Goal: Information Seeking & Learning: Learn about a topic

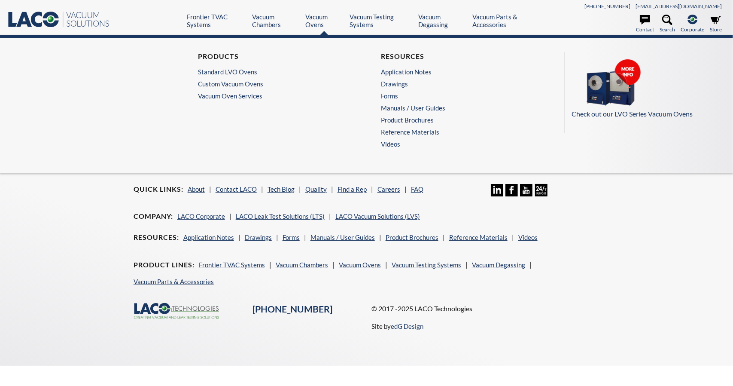
select select "Language Translate Widget"
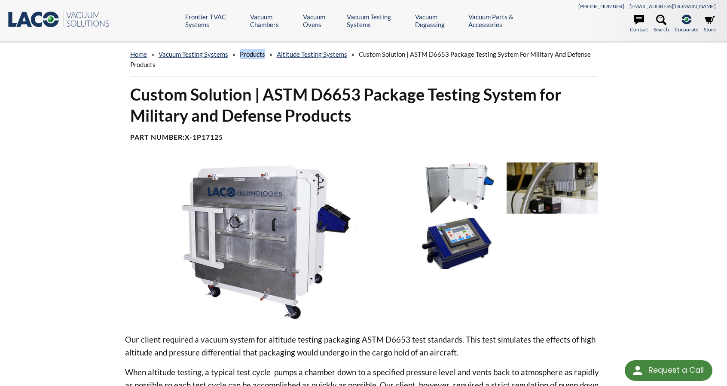
drag, startPoint x: 240, startPoint y: 54, endPoint x: 274, endPoint y: 75, distance: 39.6
click at [272, 59] on div "home » Vacuum Testing Systems » Products » Altitude Testing Systems » Custom So…" at bounding box center [363, 59] width 467 height 35
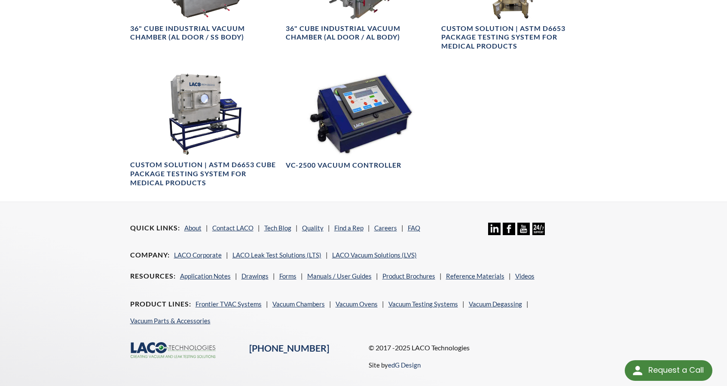
scroll to position [695, 0]
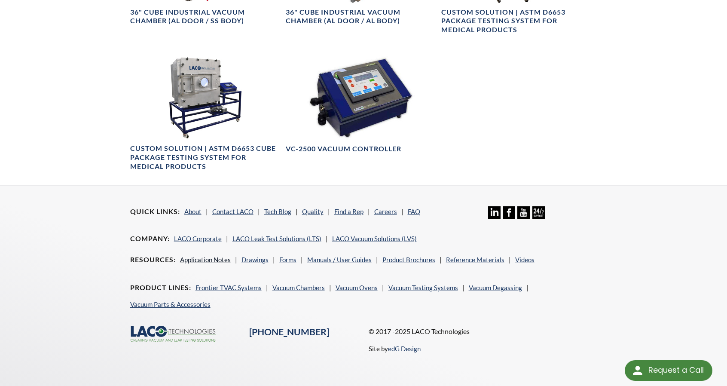
click at [211, 259] on link "Application Notes" at bounding box center [205, 260] width 51 height 8
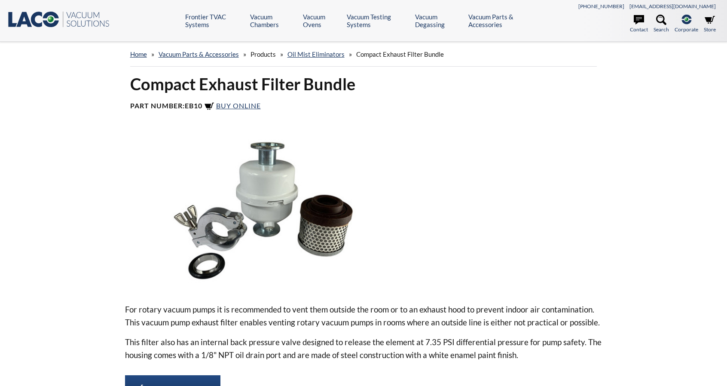
select select "Language Translate Widget"
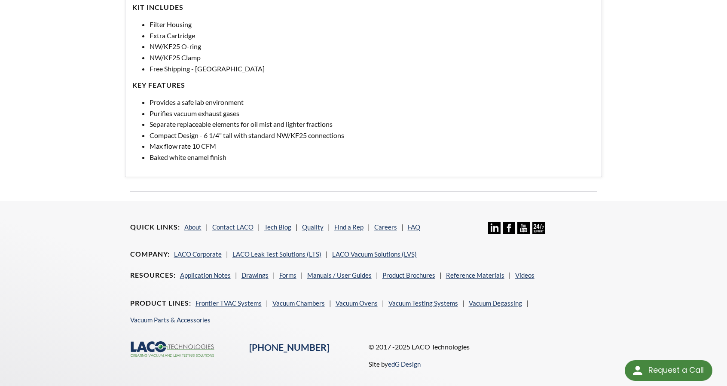
scroll to position [466, 0]
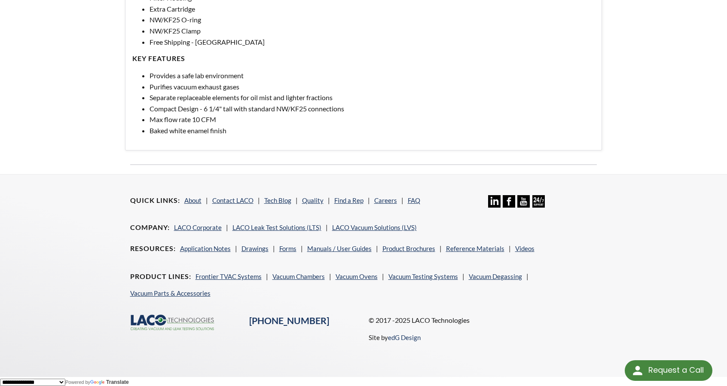
click at [157, 318] on icon ".cls-1{fill:#193661;}.cls-2{fill:#58595b;}.cls-3{fill:url(#radial-gradient);}.c…" at bounding box center [173, 323] width 86 height 16
click at [157, 321] on icon at bounding box center [161, 320] width 12 height 11
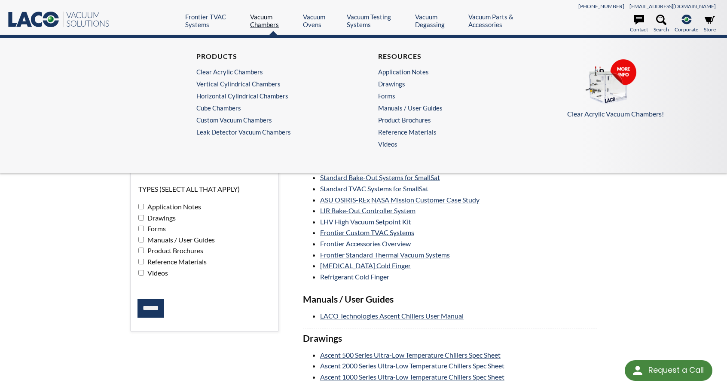
click at [254, 18] on link "Vacuum Chambers" at bounding box center [273, 20] width 46 height 15
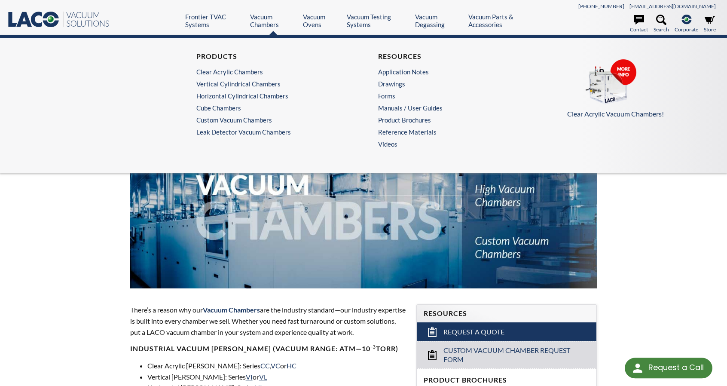
select select "Language Translate Widget"
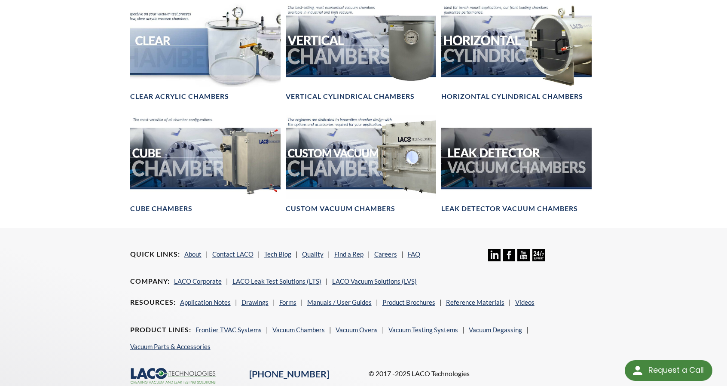
scroll to position [586, 0]
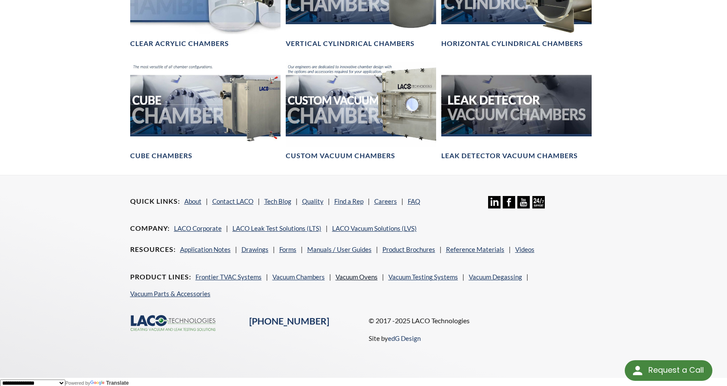
click at [352, 273] on link "Vacuum Ovens" at bounding box center [357, 277] width 42 height 8
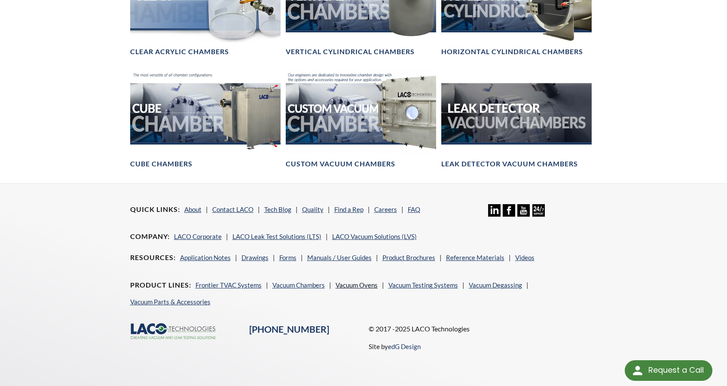
scroll to position [575, 0]
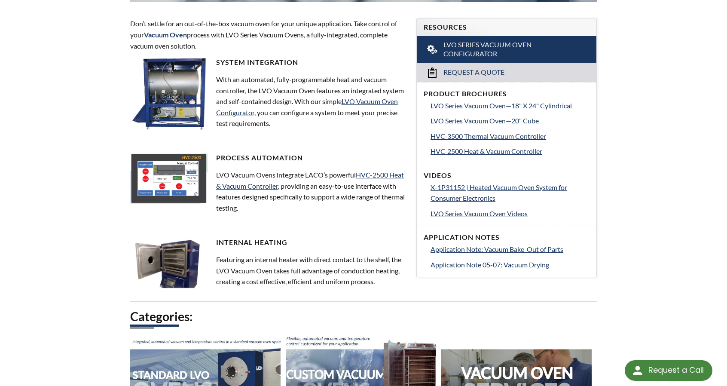
scroll to position [561, 0]
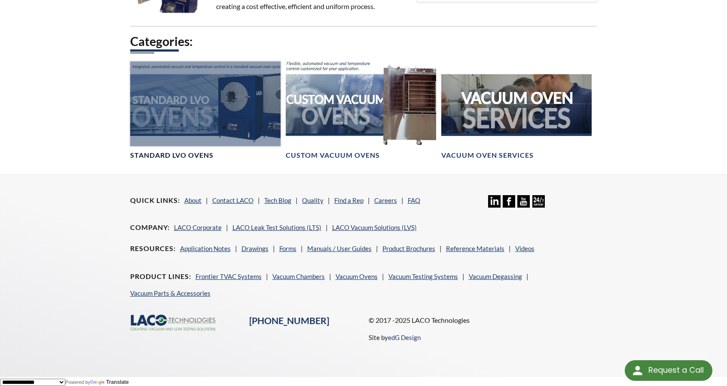
click at [180, 146] on link "Standard LVO Ovens" at bounding box center [205, 110] width 150 height 98
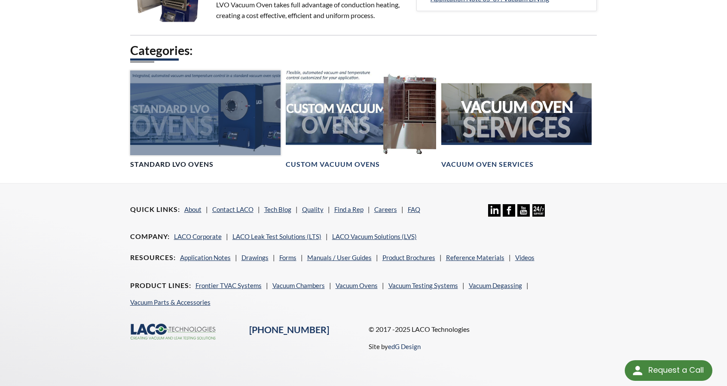
scroll to position [550, 0]
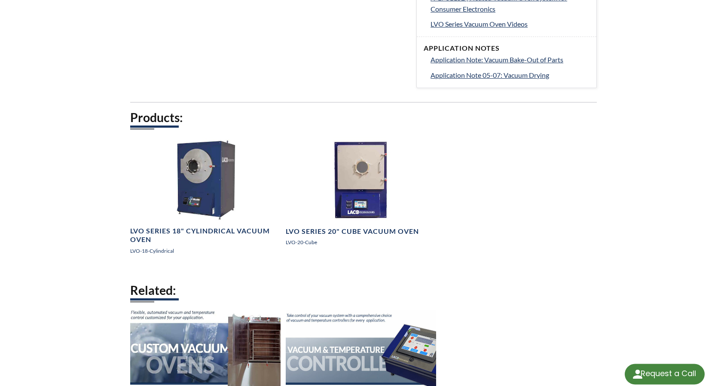
scroll to position [430, 0]
select select "Language Translate Widget"
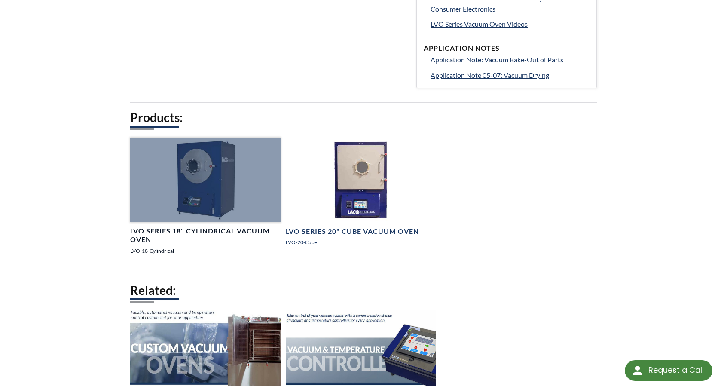
click at [153, 231] on h4 "LVO Series 18" Cylindrical Vacuum Oven" at bounding box center [205, 235] width 150 height 18
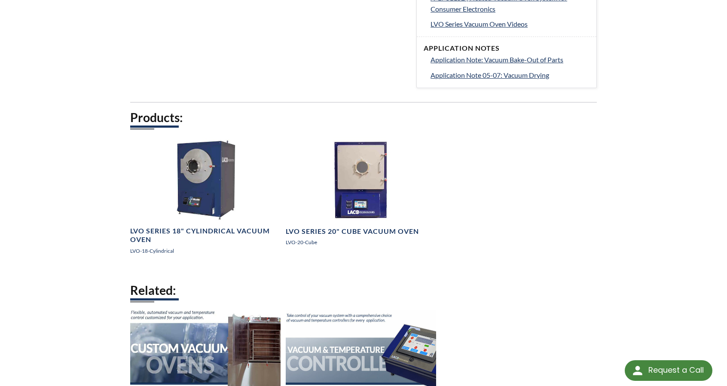
scroll to position [430, 0]
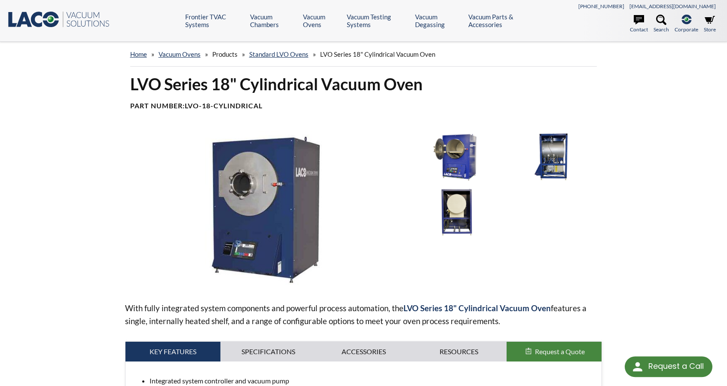
select select "Language Translate Widget"
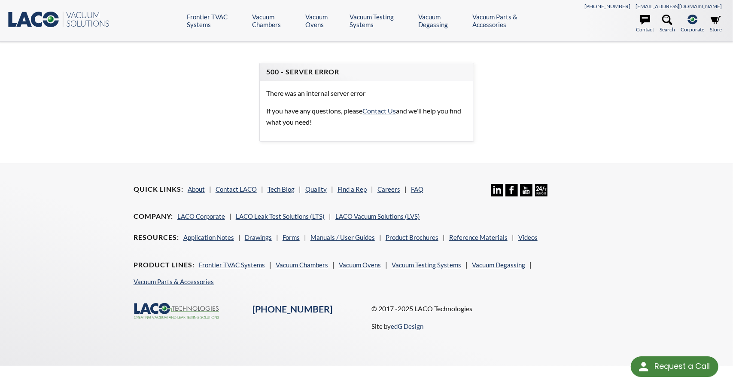
select select "Language Translate Widget"
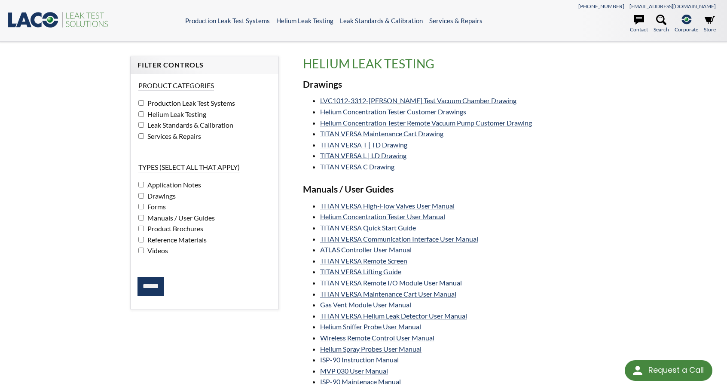
select select "Language Translate Widget"
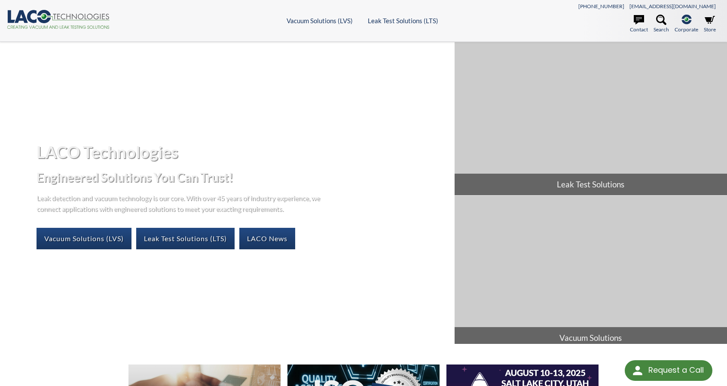
select select "Language Translate Widget"
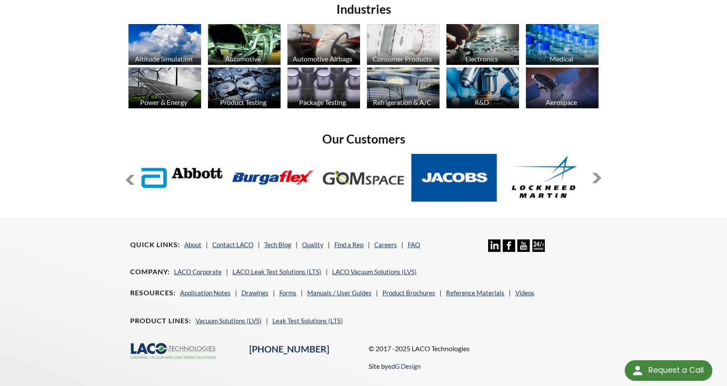
scroll to position [673, 0]
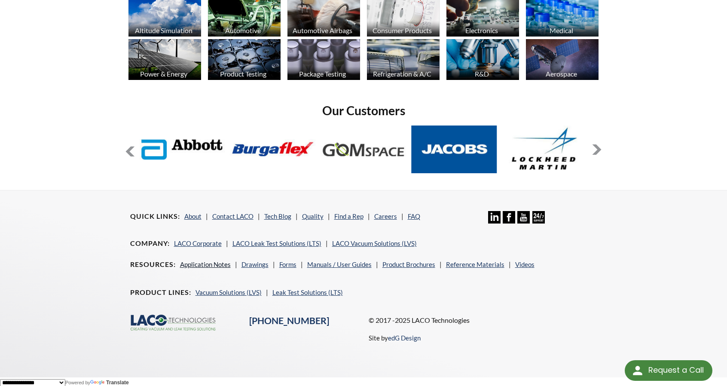
click at [188, 263] on link "Application Notes" at bounding box center [205, 264] width 51 height 8
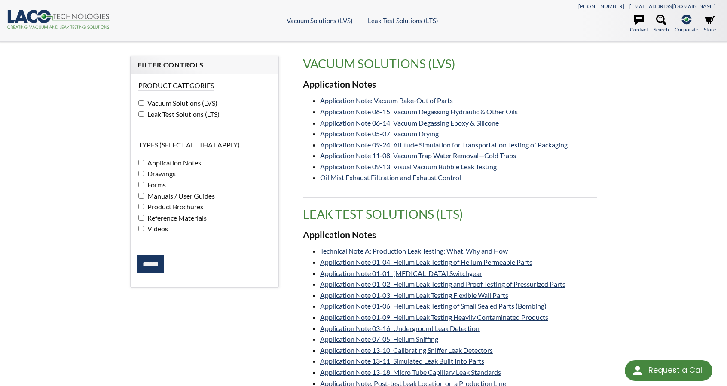
click at [41, 210] on div "Filter Controls Product Categories Vacuum Solutions (LVS) Leak Test Solutions (…" at bounding box center [363, 229] width 727 height 375
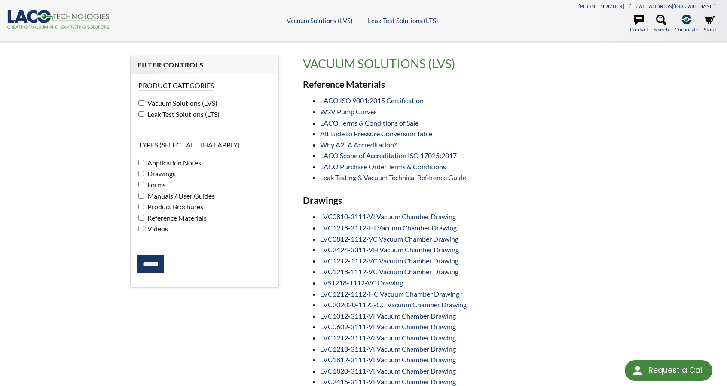
drag, startPoint x: 43, startPoint y: 163, endPoint x: 185, endPoint y: 162, distance: 141.8
click at [155, 266] on input "******" at bounding box center [150, 264] width 27 height 19
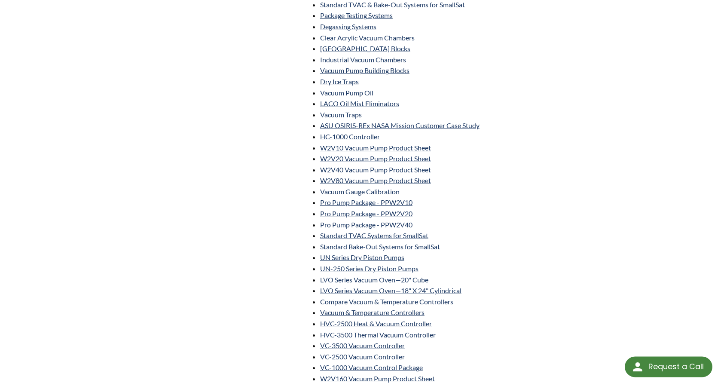
select select "Language Translate Widget"
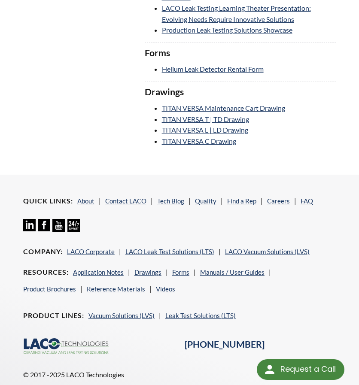
scroll to position [3309, 0]
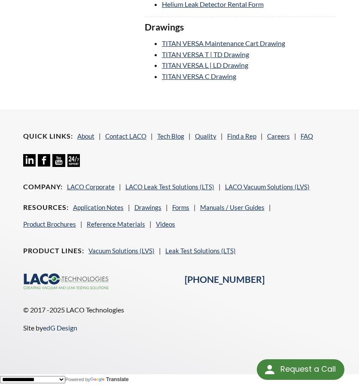
click at [333, 49] on li "TITAN VERSA Maintenance Cart Drawing" at bounding box center [249, 43] width 174 height 11
